Goal: Task Accomplishment & Management: Manage account settings

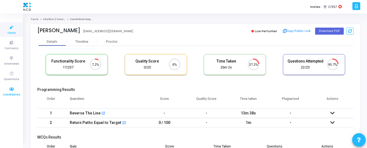
scroll to position [2, 2]
click at [11, 93] on span "Candidates" at bounding box center [11, 94] width 17 height 5
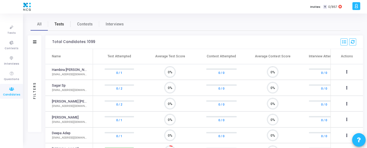
click at [58, 25] on span "Tests" at bounding box center [59, 24] width 9 height 6
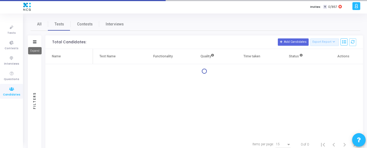
click at [35, 43] on icon at bounding box center [35, 41] width 4 height 3
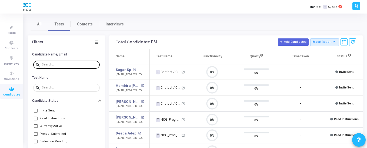
click at [51, 65] on input "text" at bounding box center [70, 64] width 56 height 3
paste input "[PERSON_NAME]"
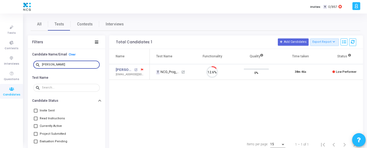
type input "[PERSON_NAME]"
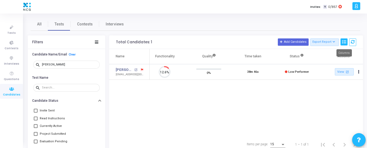
click at [345, 42] on icon at bounding box center [344, 42] width 4 height 4
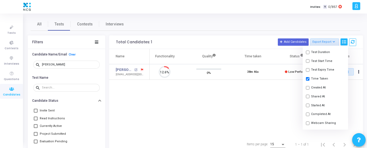
click at [314, 96] on button "Shared At" at bounding box center [325, 96] width 45 height 9
click at [316, 96] on button "Shared At" at bounding box center [325, 96] width 45 height 9
checkbox input "false"
click at [317, 79] on button "Started At" at bounding box center [325, 78] width 45 height 9
checkbox input "true"
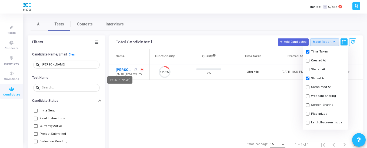
click at [128, 70] on link "[PERSON_NAME]" at bounding box center [124, 69] width 17 height 5
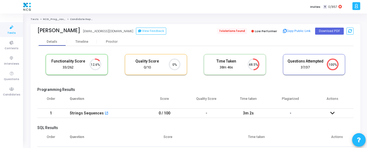
click at [235, 34] on span "1 violations found" at bounding box center [232, 31] width 30 height 6
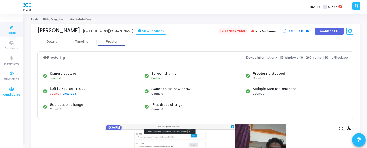
click at [8, 94] on span "Candidates" at bounding box center [11, 94] width 17 height 5
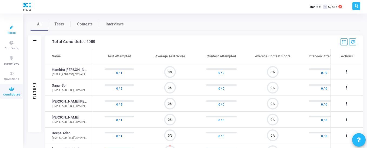
scroll to position [11, 14]
click at [11, 33] on span "Tests" at bounding box center [11, 33] width 8 height 5
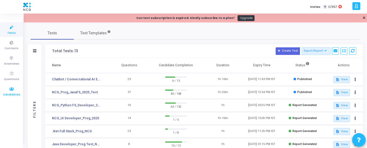
click at [8, 92] on icon at bounding box center [11, 89] width 11 height 7
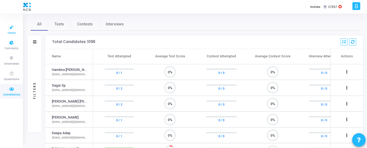
click at [15, 31] on link "Tests" at bounding box center [11, 29] width 23 height 15
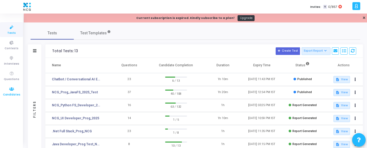
click at [13, 93] on span "Candidates" at bounding box center [11, 94] width 17 height 5
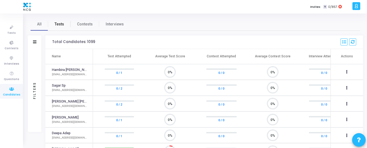
click at [56, 22] on span "Tests" at bounding box center [59, 24] width 9 height 6
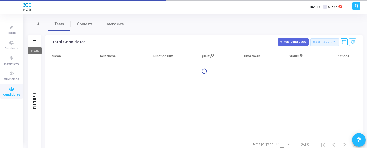
click at [35, 41] on icon at bounding box center [35, 41] width 4 height 3
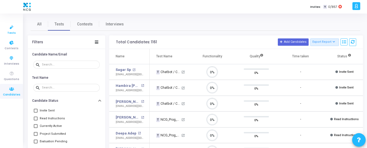
click at [7, 30] on icon at bounding box center [11, 27] width 11 height 7
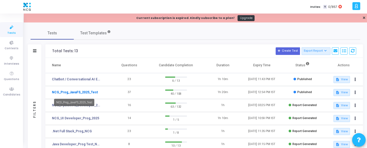
click at [77, 92] on link "NCG_Prog_JavaFS_2025_Test" at bounding box center [75, 92] width 46 height 5
